Goal: Transaction & Acquisition: Purchase product/service

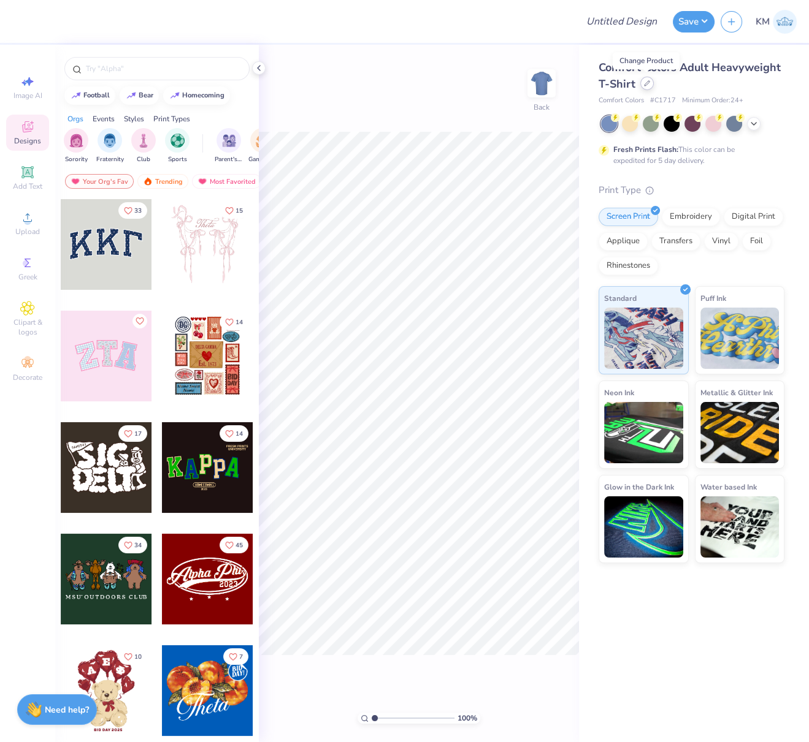
click at [647, 85] on icon at bounding box center [647, 83] width 6 height 6
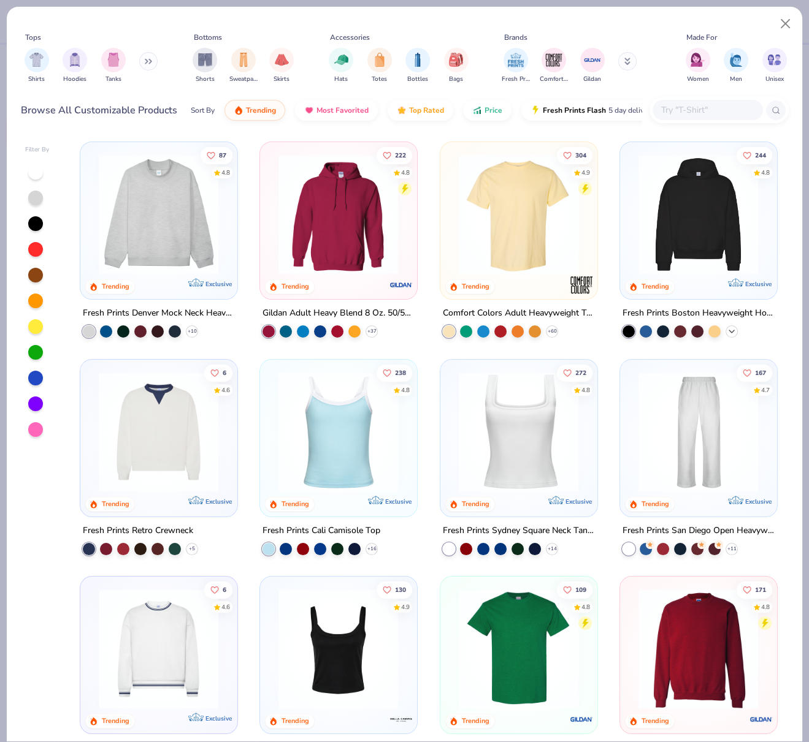
click at [726, 330] on icon at bounding box center [731, 331] width 10 height 10
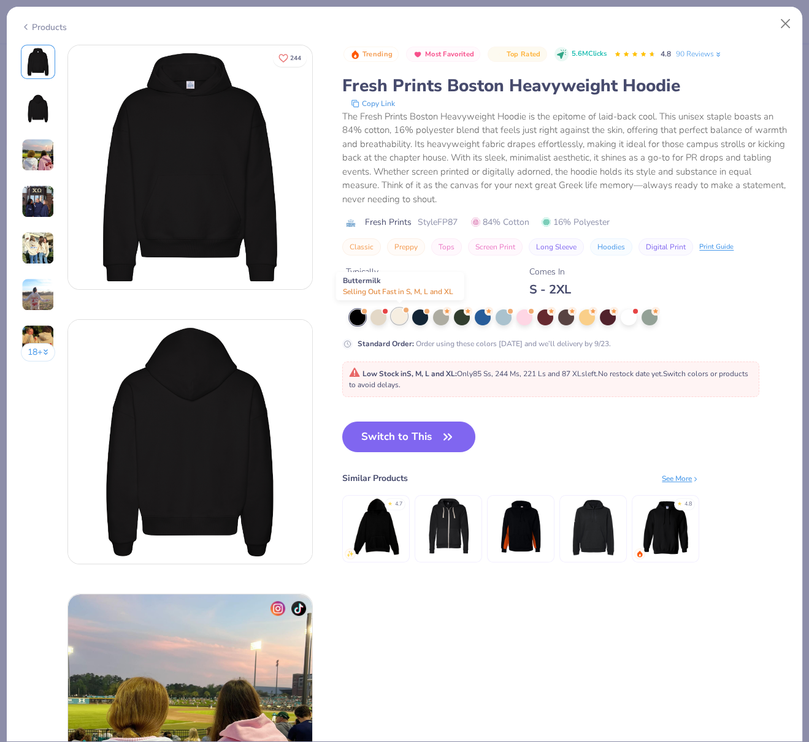
click at [398, 316] on div at bounding box center [399, 316] width 16 height 16
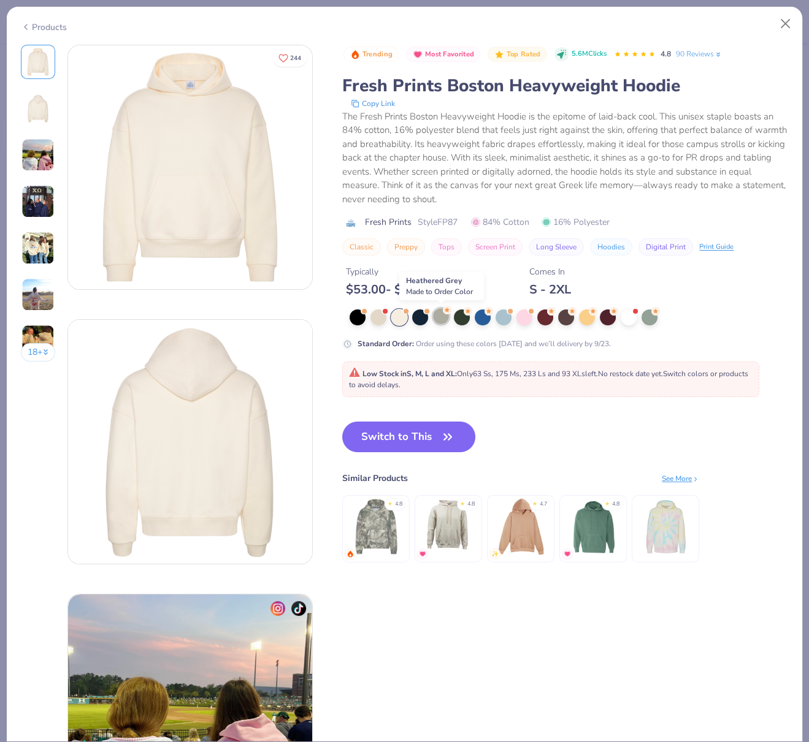
click at [440, 319] on div at bounding box center [441, 316] width 16 height 16
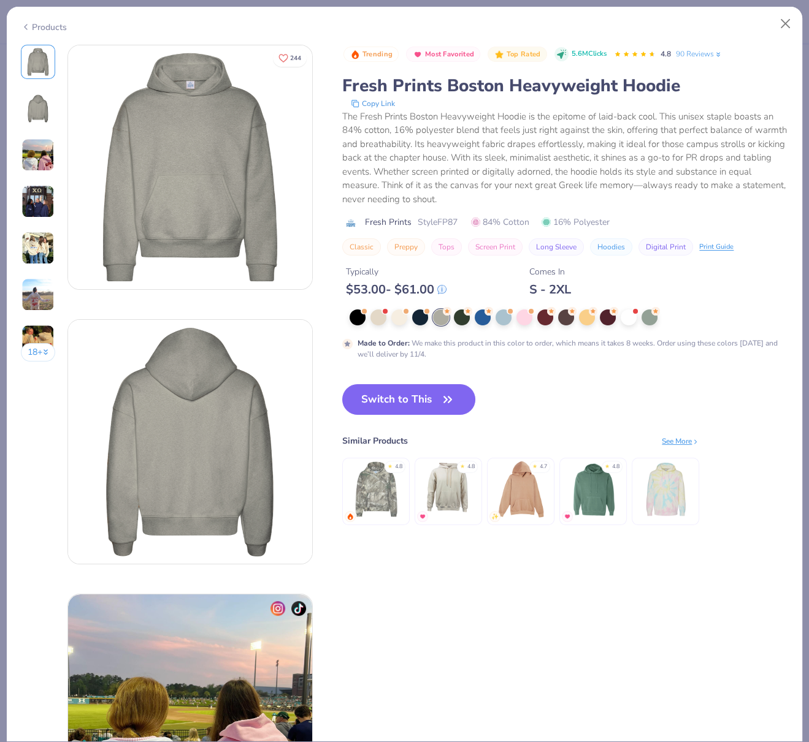
click at [398, 318] on div at bounding box center [399, 318] width 16 height 16
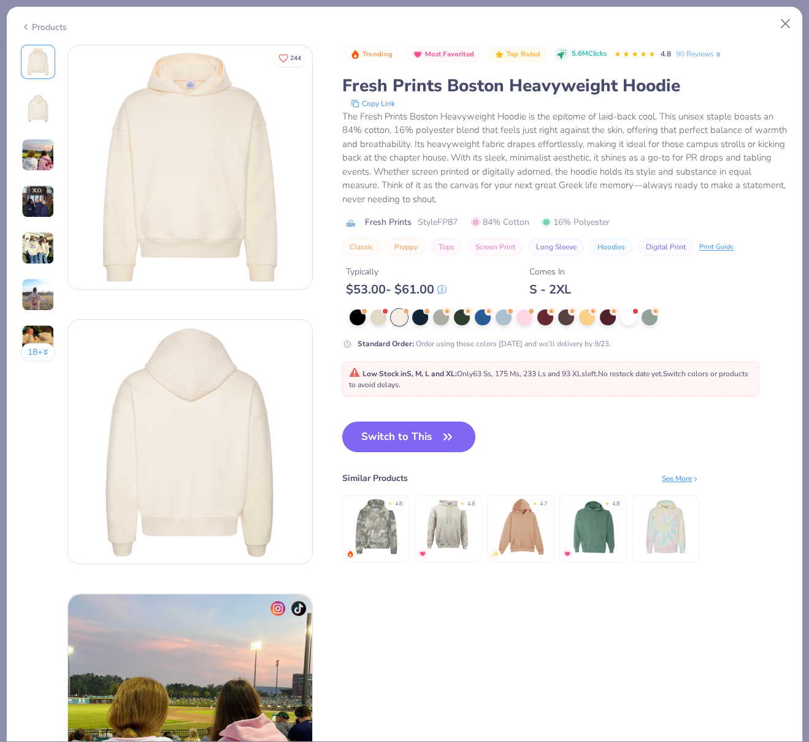
drag, startPoint x: 408, startPoint y: 437, endPoint x: 409, endPoint y: 451, distance: 14.1
click at [408, 438] on button "Switch to This" at bounding box center [408, 437] width 133 height 31
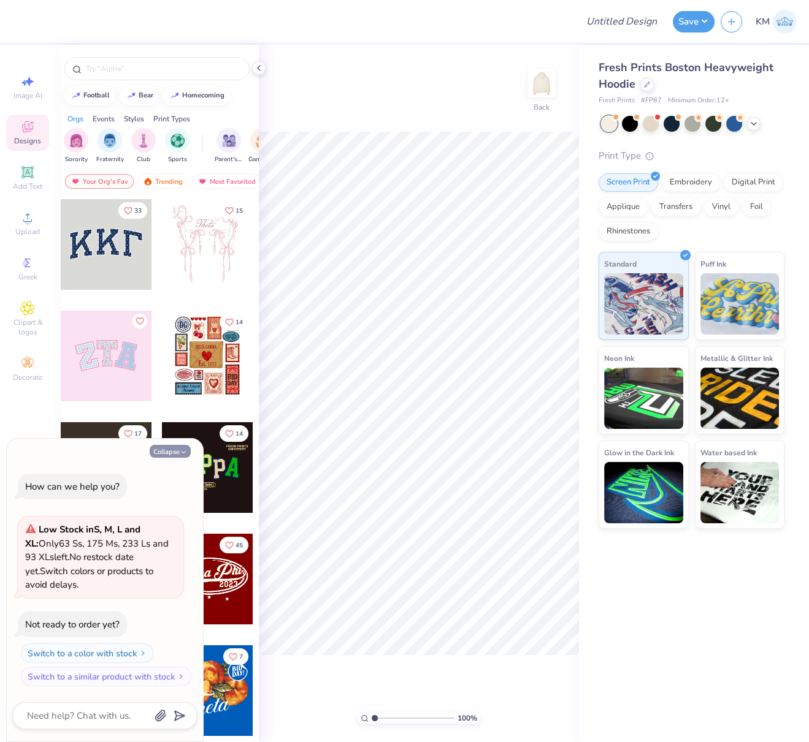
click at [168, 451] on button "Collapse" at bounding box center [170, 451] width 41 height 13
type textarea "x"
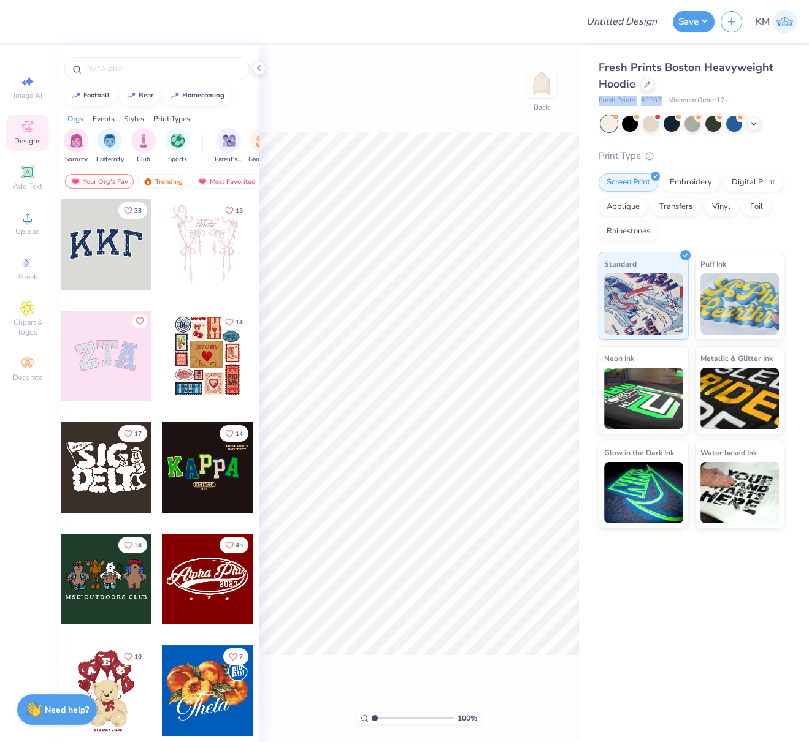
drag, startPoint x: 598, startPoint y: 102, endPoint x: 683, endPoint y: 113, distance: 85.3
click at [663, 102] on div "Fresh Prints # FP87 Minimum Order: 12 +" at bounding box center [691, 101] width 186 height 10
copy div "Fresh Prints # FP87"
